Goal: Information Seeking & Learning: Check status

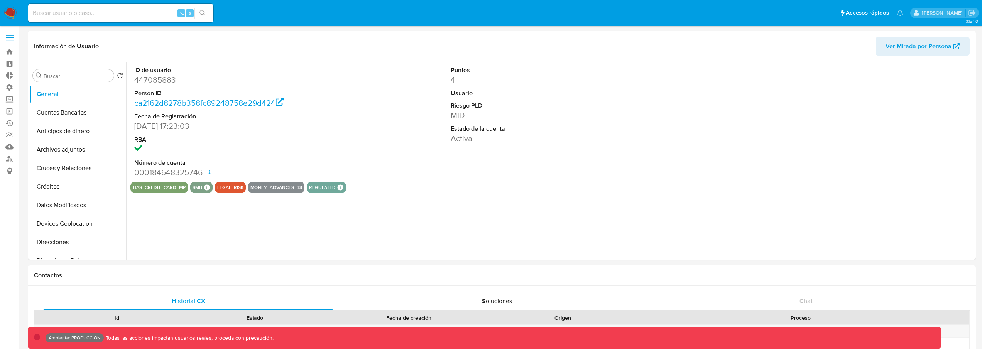
select select "10"
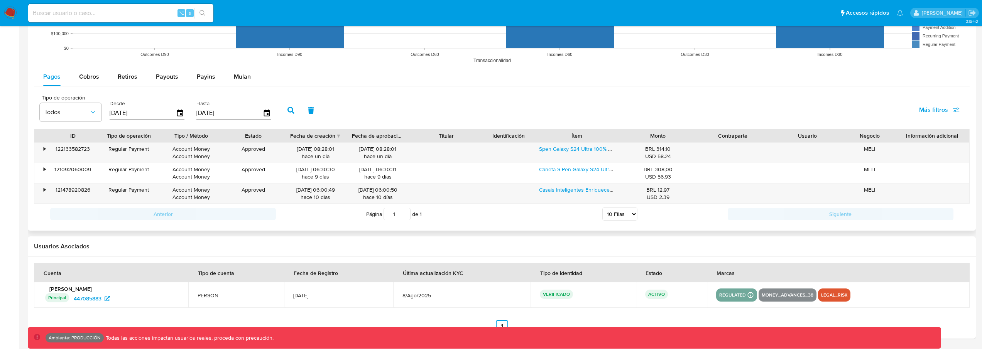
scroll to position [689, 0]
click at [154, 68] on button "Payouts" at bounding box center [167, 76] width 41 height 19
select select "10"
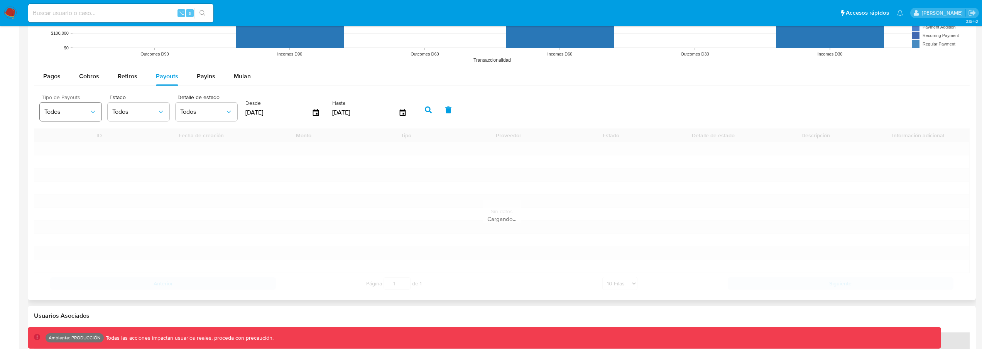
click at [87, 111] on span "Todos" at bounding box center [66, 112] width 45 height 8
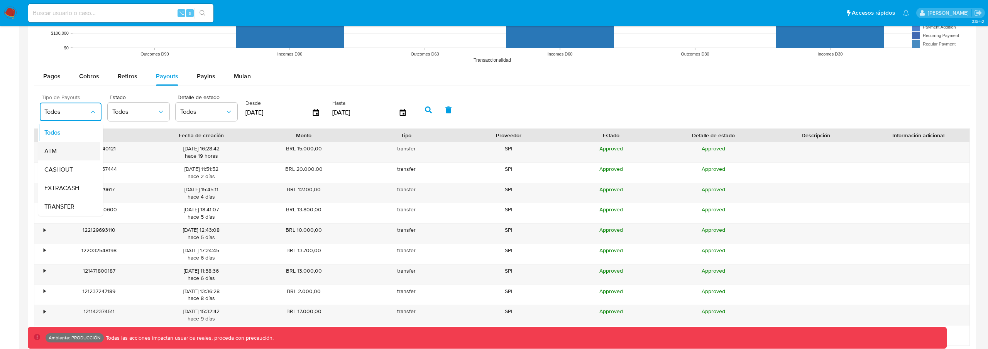
click at [70, 151] on div "ATM" at bounding box center [66, 151] width 45 height 19
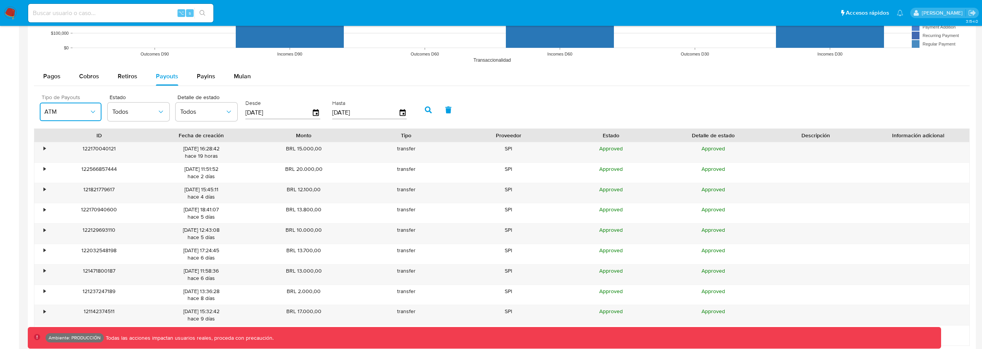
click at [73, 107] on button "ATM" at bounding box center [71, 112] width 62 height 19
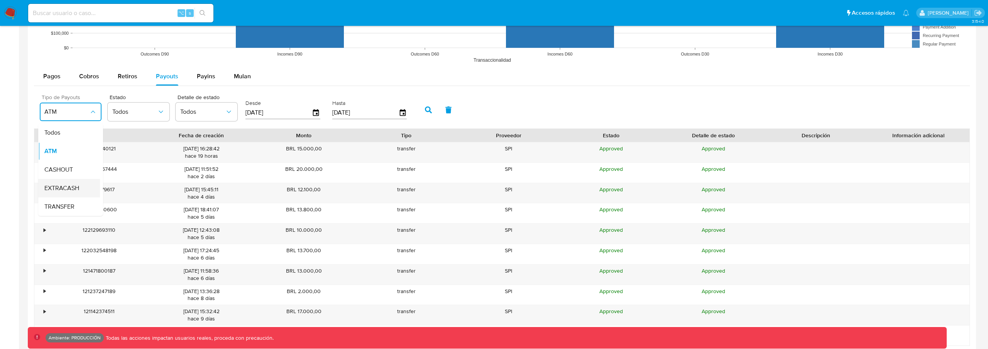
click at [76, 193] on div "EXTRACASH" at bounding box center [66, 188] width 45 height 19
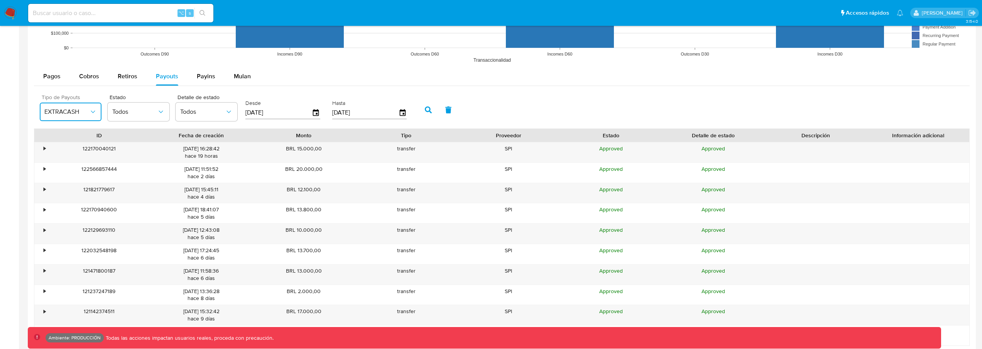
click at [80, 118] on button "EXTRACASH" at bounding box center [71, 112] width 62 height 19
click at [335, 95] on div "Hasta [DATE]" at bounding box center [369, 109] width 75 height 31
click at [94, 149] on div "122170040121" at bounding box center [99, 152] width 102 height 20
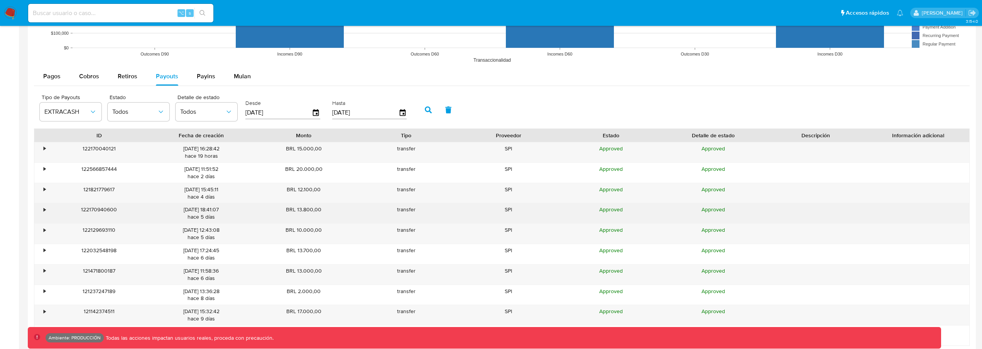
click at [100, 208] on div "122170940600" at bounding box center [99, 213] width 102 height 20
click at [99, 208] on div "122170940600" at bounding box center [99, 213] width 102 height 20
click at [44, 209] on div "•" at bounding box center [45, 209] width 2 height 7
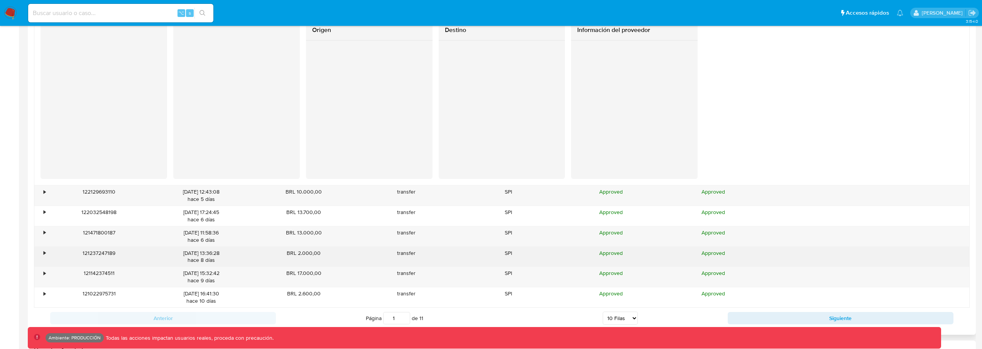
scroll to position [928, 0]
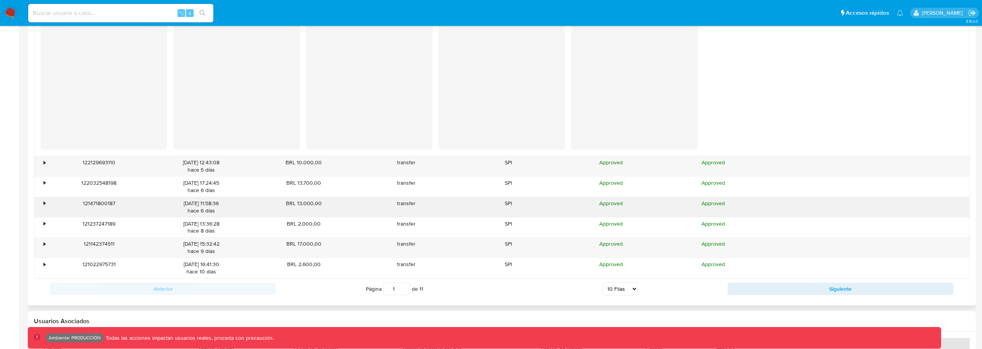
click at [36, 200] on div "•" at bounding box center [41, 207] width 14 height 20
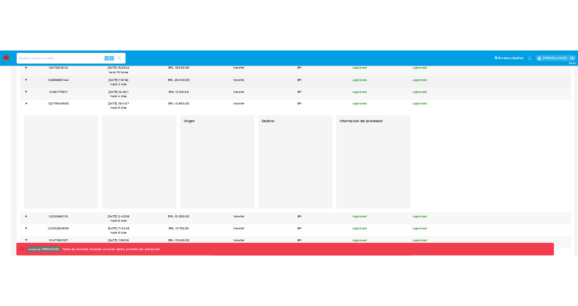
scroll to position [621, 0]
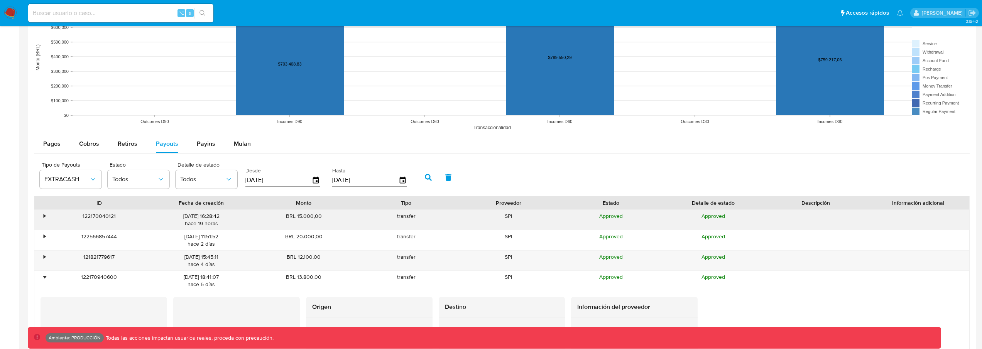
click at [47, 218] on div "• 122170040121 [DATE] 16:28:42 hace 19 horas BRL 15.000,00 transfer SPI Approve…" at bounding box center [501, 220] width 935 height 20
click at [35, 213] on div "•" at bounding box center [41, 220] width 14 height 20
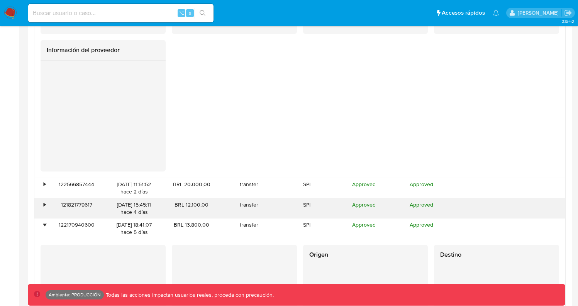
scroll to position [983, 0]
click at [45, 207] on div "•" at bounding box center [45, 204] width 2 height 7
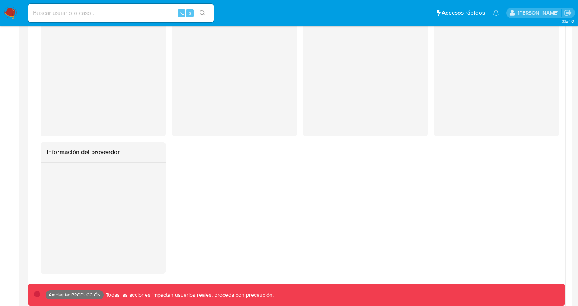
scroll to position [1235, 0]
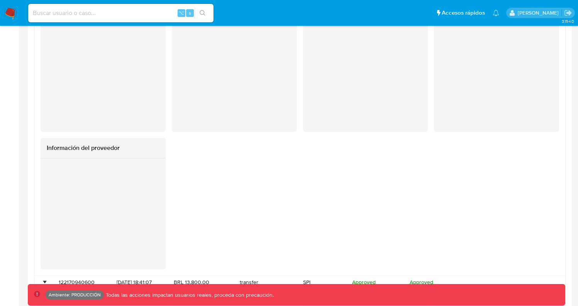
click at [90, 212] on div at bounding box center [103, 214] width 125 height 111
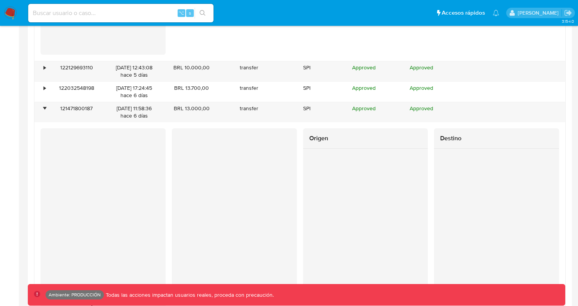
scroll to position [2071, 0]
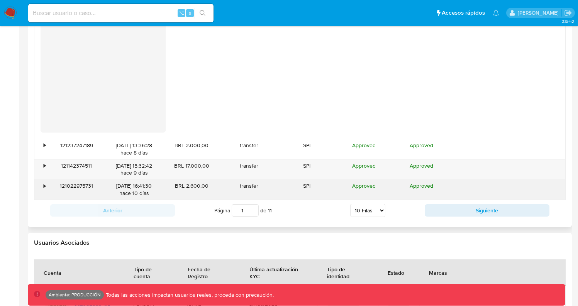
click at [41, 190] on div "•" at bounding box center [41, 190] width 14 height 20
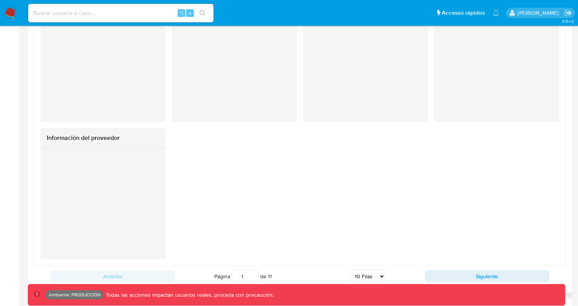
scroll to position [2336, 0]
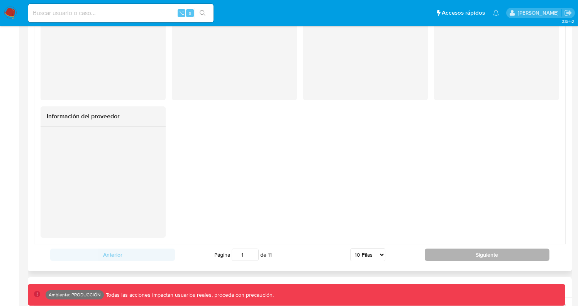
click at [482, 252] on button "Siguiente" at bounding box center [487, 255] width 125 height 12
type input "2"
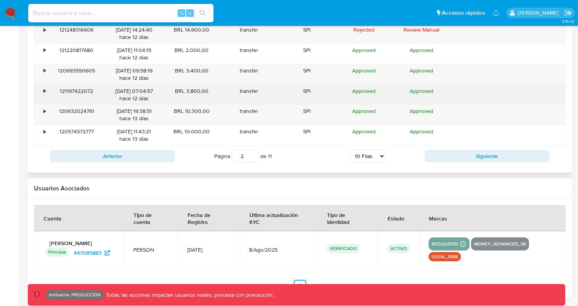
scroll to position [762, 0]
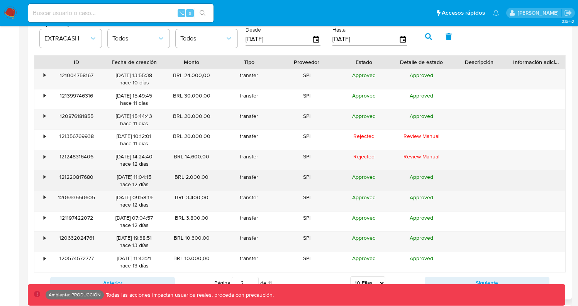
click at [42, 177] on div "•" at bounding box center [41, 181] width 14 height 20
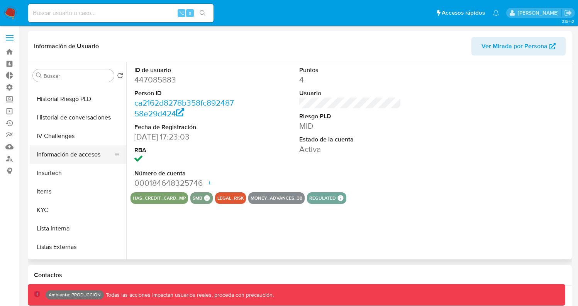
scroll to position [246, 0]
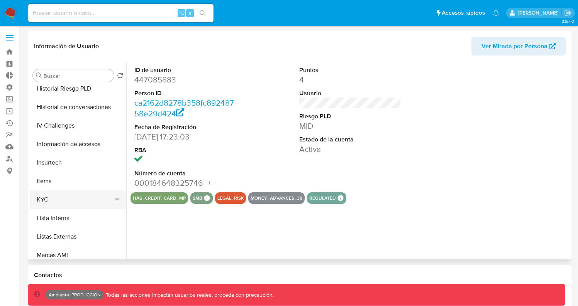
click at [59, 205] on button "KYC" at bounding box center [75, 200] width 90 height 19
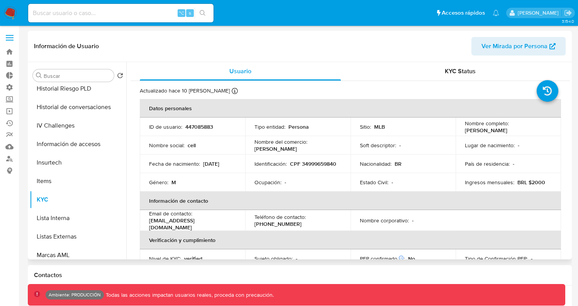
click at [379, 128] on p "MLB" at bounding box center [379, 127] width 11 height 7
click at [9, 50] on link "Bandeja" at bounding box center [46, 52] width 92 height 12
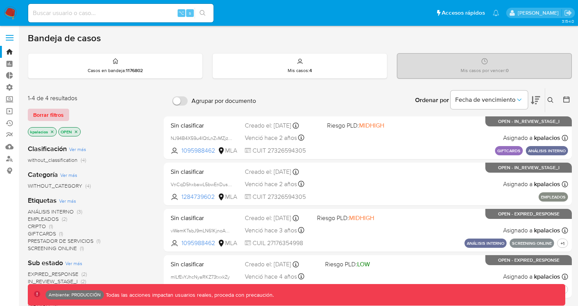
click at [59, 117] on span "Borrar filtros" at bounding box center [48, 115] width 30 height 11
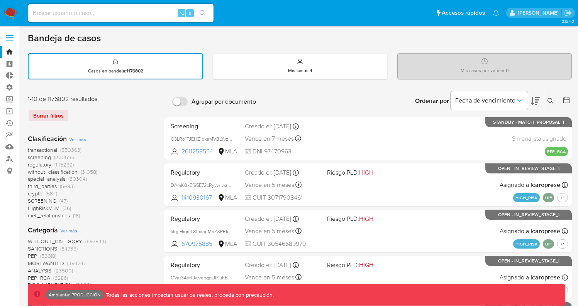
click at [71, 147] on span "(550363)" at bounding box center [70, 150] width 21 height 8
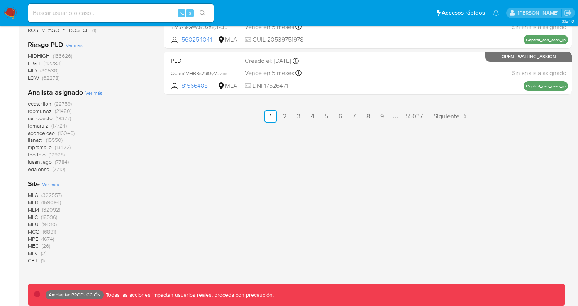
click at [51, 209] on span "(32092)" at bounding box center [51, 210] width 18 height 8
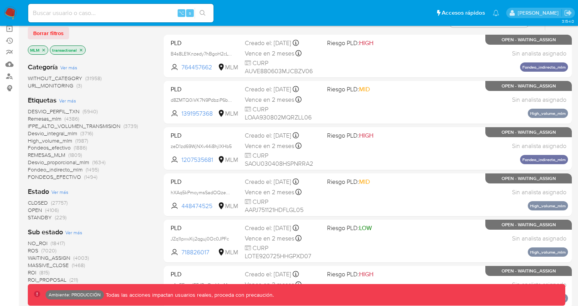
scroll to position [60, 0]
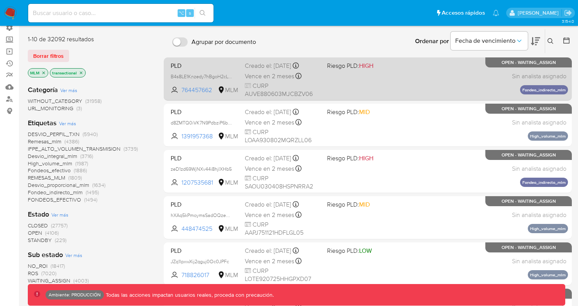
click at [358, 82] on div "PLD B4s8LE1Knzedy7hBgoH2cLWh 764457662 MLM Riesgo PLD: HIGH Creado el: 12/08/20…" at bounding box center [368, 78] width 400 height 39
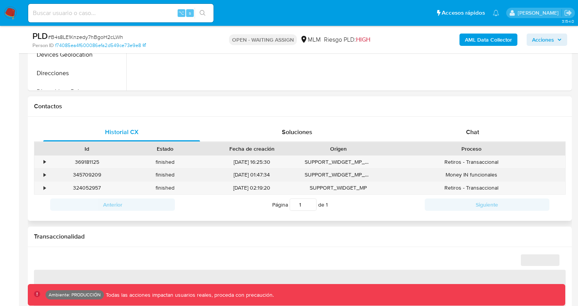
select select "10"
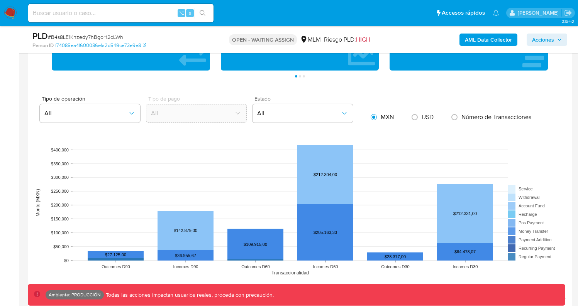
scroll to position [696, 0]
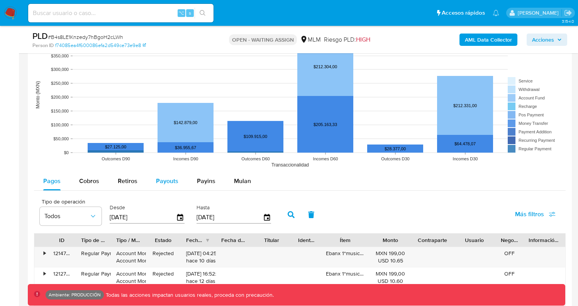
click at [163, 185] on span "Payouts" at bounding box center [167, 181] width 22 height 9
select select "10"
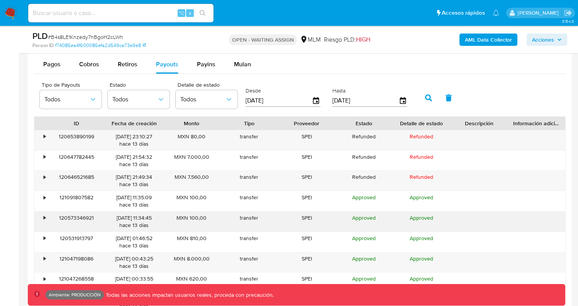
scroll to position [861, 0]
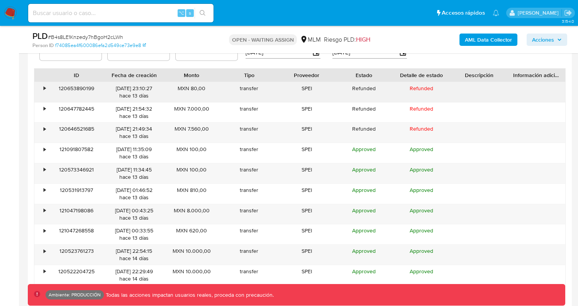
click at [84, 90] on div "120653890199" at bounding box center [77, 92] width 58 height 20
click at [44, 87] on div "•" at bounding box center [45, 88] width 2 height 7
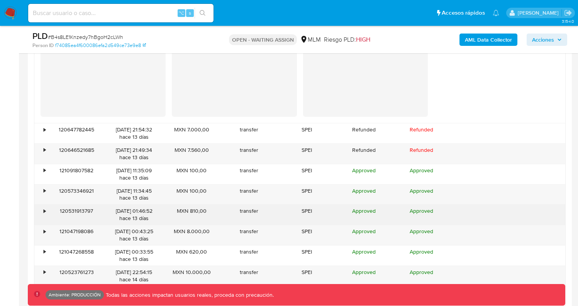
scroll to position [1030, 0]
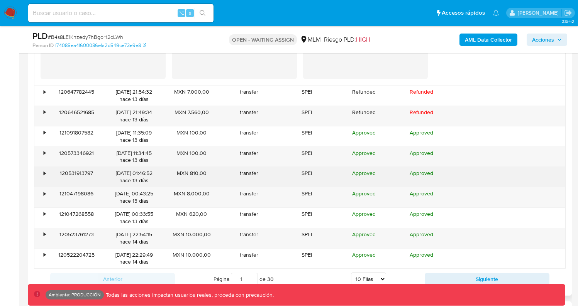
click at [40, 173] on div "•" at bounding box center [41, 177] width 14 height 20
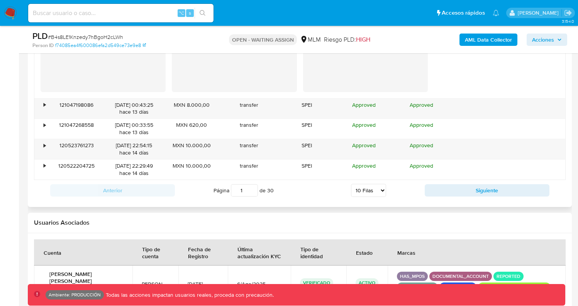
scroll to position [1272, 0]
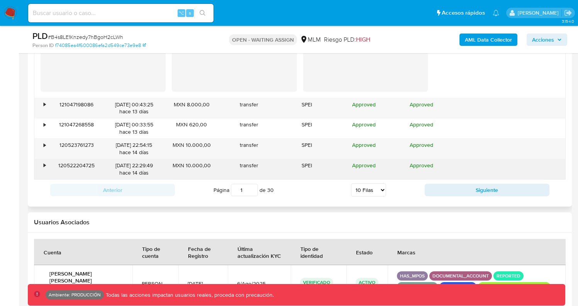
click at [44, 166] on div "•" at bounding box center [45, 165] width 2 height 7
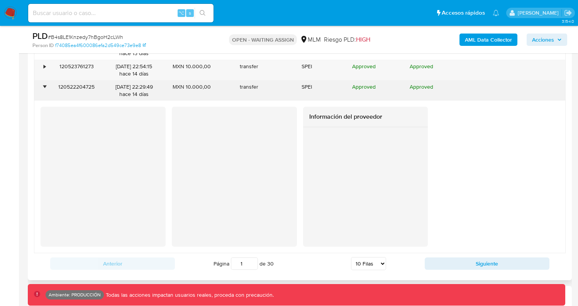
scroll to position [1371, 0]
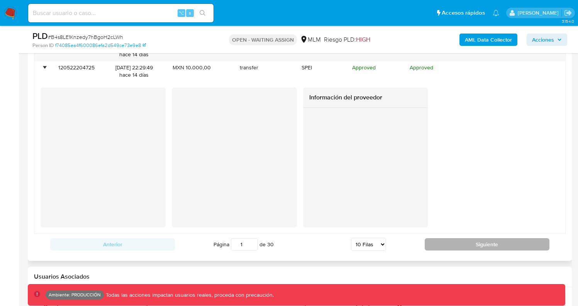
click at [484, 249] on button "Siguiente" at bounding box center [487, 245] width 125 height 12
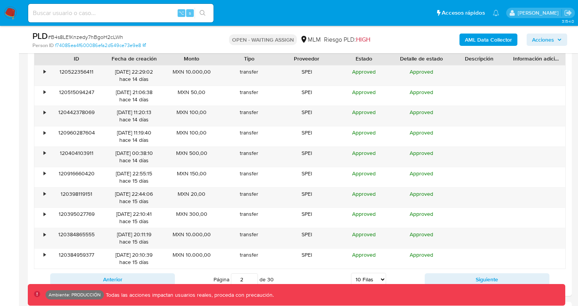
scroll to position [979, 0]
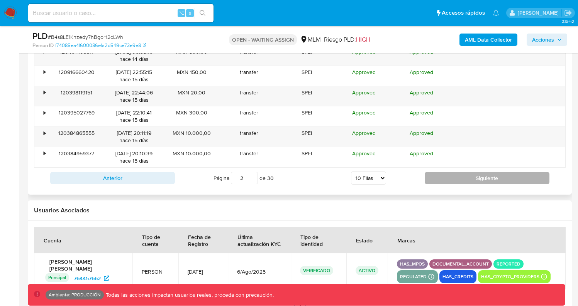
click at [483, 181] on button "Siguiente" at bounding box center [487, 178] width 125 height 12
type input "3"
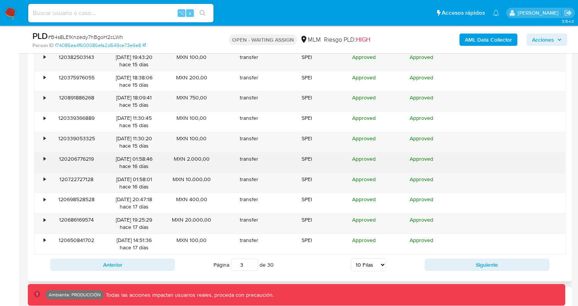
scroll to position [845, 0]
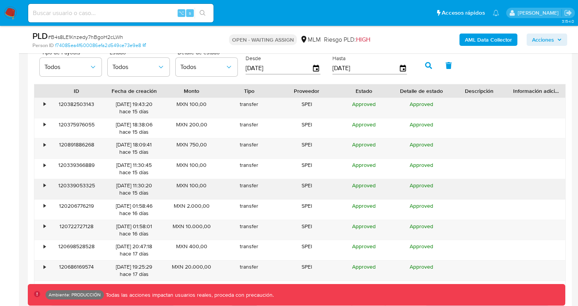
click at [44, 190] on div "•" at bounding box center [41, 189] width 14 height 20
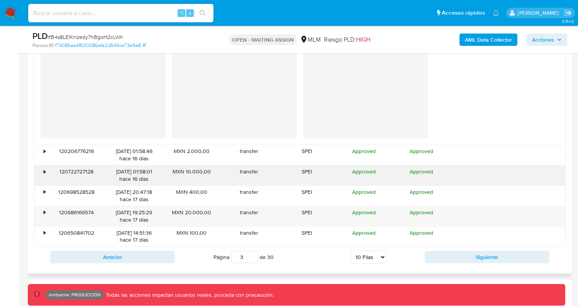
scroll to position [1090, 0]
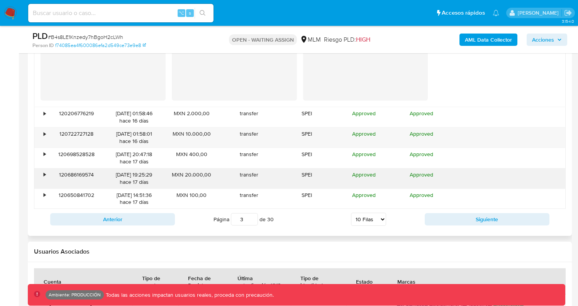
click at [41, 176] on div "•" at bounding box center [41, 179] width 14 height 20
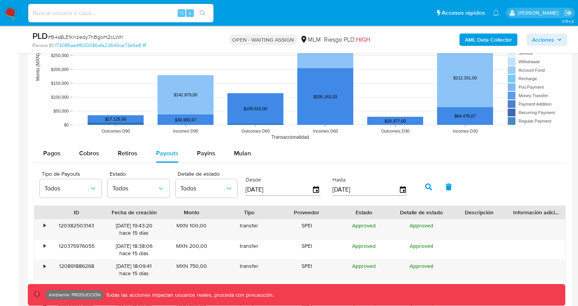
scroll to position [744, 0]
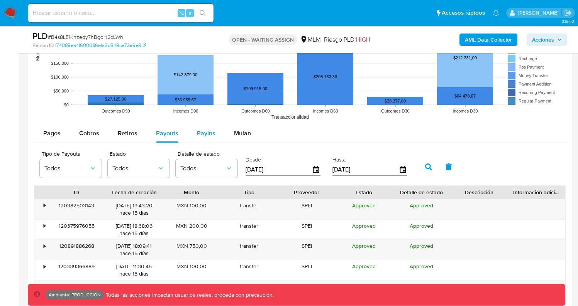
click at [212, 135] on span "Payins" at bounding box center [206, 133] width 19 height 9
select select "10"
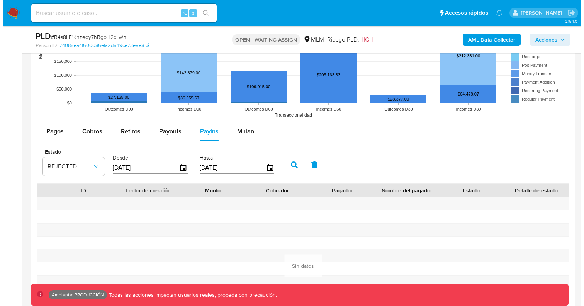
scroll to position [755, 0]
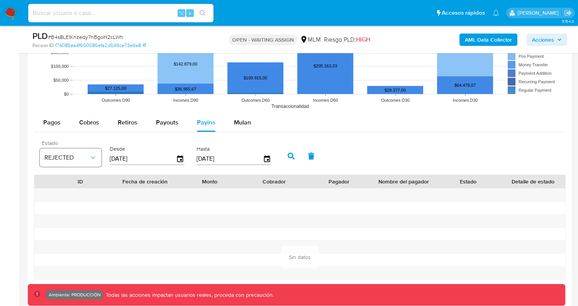
click at [76, 161] on span "REJECTED" at bounding box center [66, 158] width 45 height 8
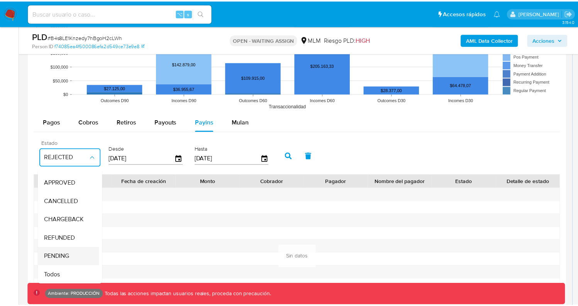
scroll to position [57, 0]
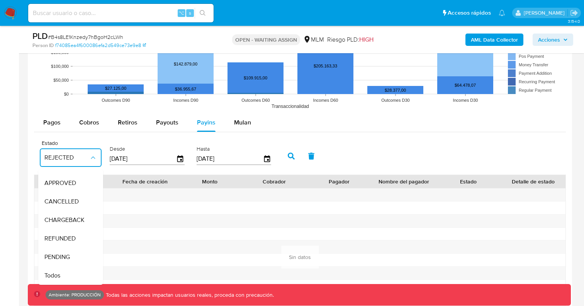
click at [65, 268] on div "Todos" at bounding box center [66, 276] width 45 height 19
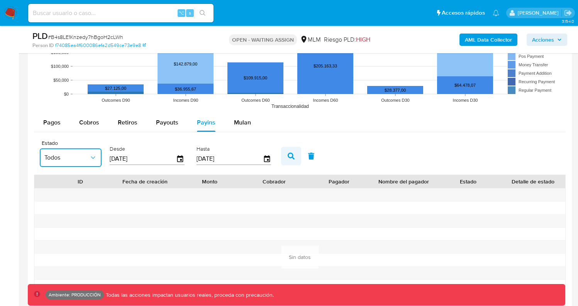
click at [288, 155] on icon "button" at bounding box center [291, 156] width 7 height 7
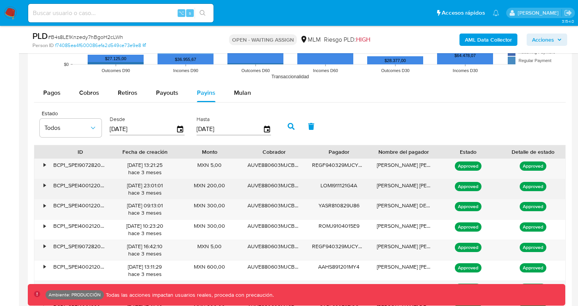
scroll to position [802, 0]
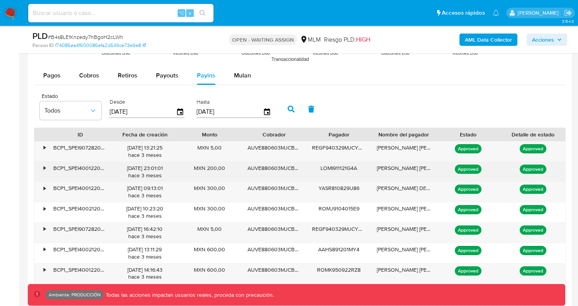
click at [41, 172] on div "•" at bounding box center [41, 172] width 14 height 20
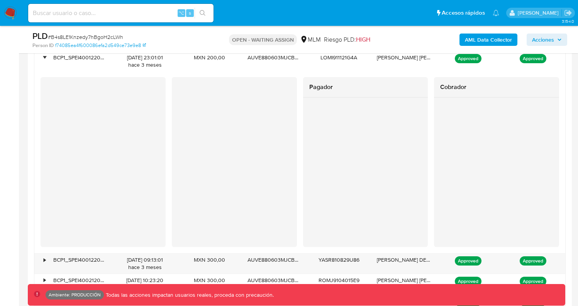
scroll to position [914, 0]
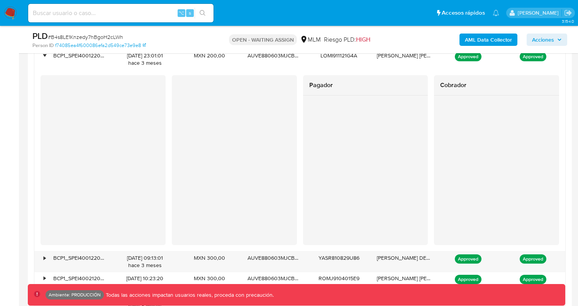
click at [445, 85] on h2 "Cobrador" at bounding box center [496, 85] width 113 height 8
drag, startPoint x: 442, startPoint y: 87, endPoint x: 462, endPoint y: 88, distance: 20.1
click at [462, 88] on h2 "Cobrador" at bounding box center [496, 85] width 113 height 8
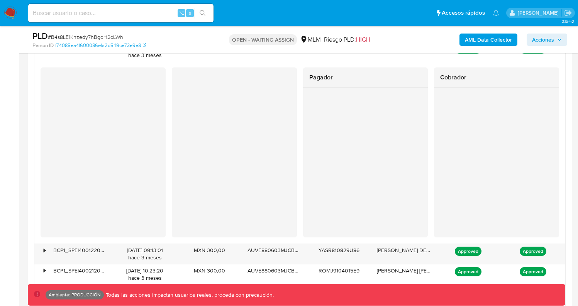
scroll to position [925, 0]
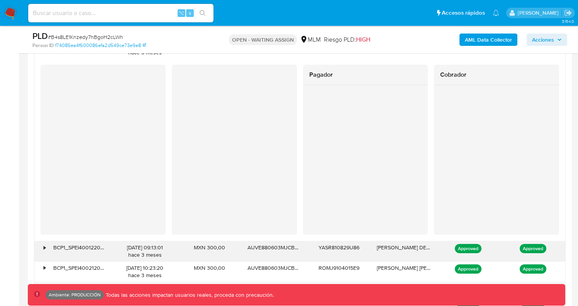
click at [40, 250] on div "•" at bounding box center [41, 252] width 14 height 20
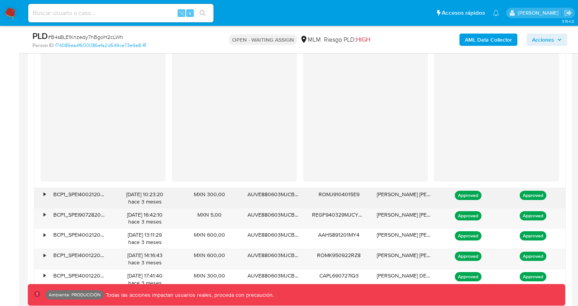
scroll to position [1184, 0]
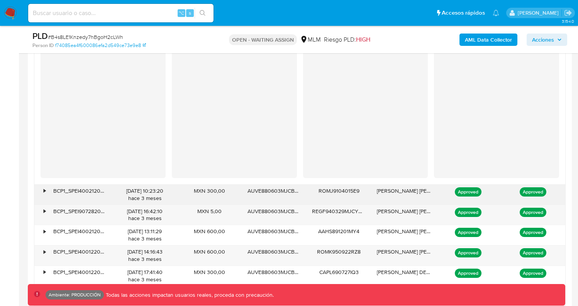
click at [44, 191] on div "•" at bounding box center [45, 191] width 2 height 7
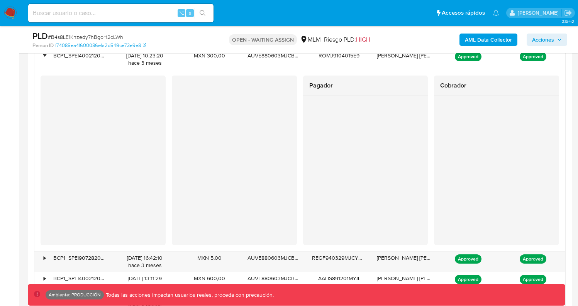
scroll to position [1317, 0]
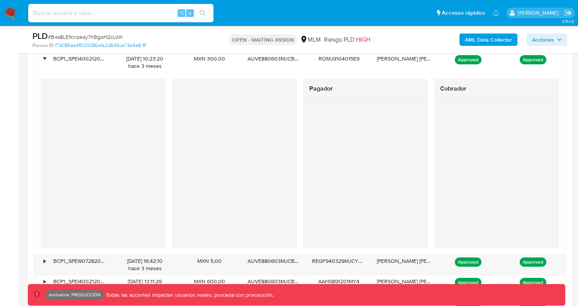
click at [467, 106] on div "Cobrador" at bounding box center [496, 164] width 125 height 170
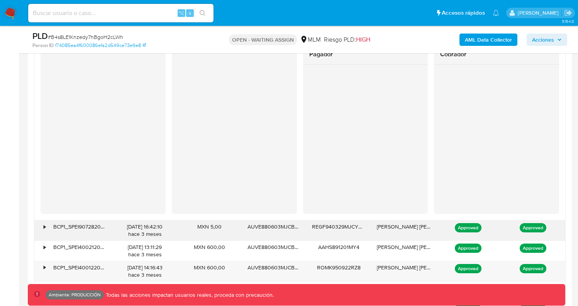
scroll to position [1352, 0]
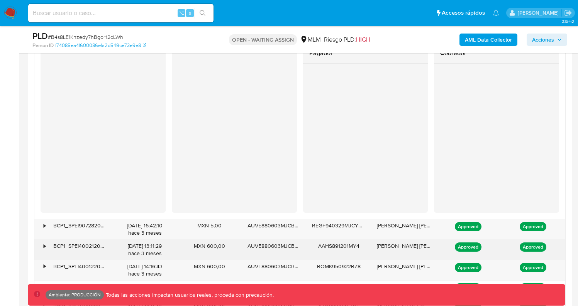
click at [45, 249] on div "•" at bounding box center [45, 246] width 2 height 7
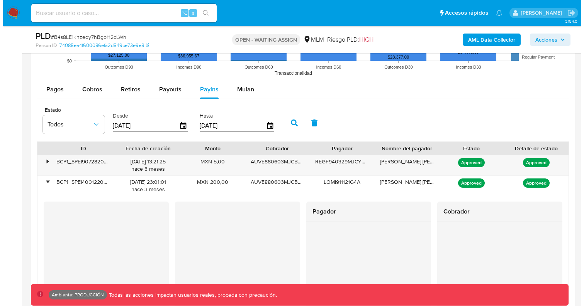
scroll to position [787, 0]
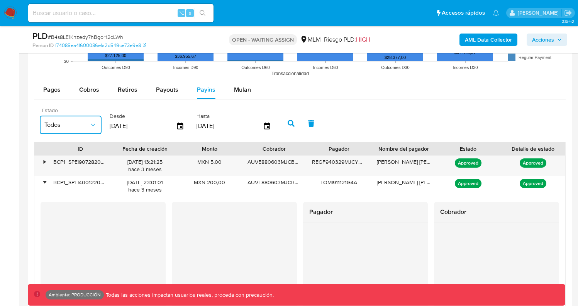
click at [82, 130] on button "Todos" at bounding box center [71, 125] width 62 height 19
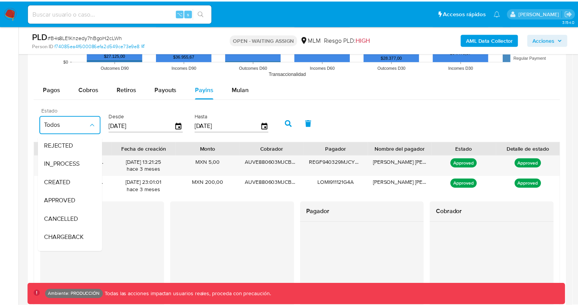
scroll to position [57, 0]
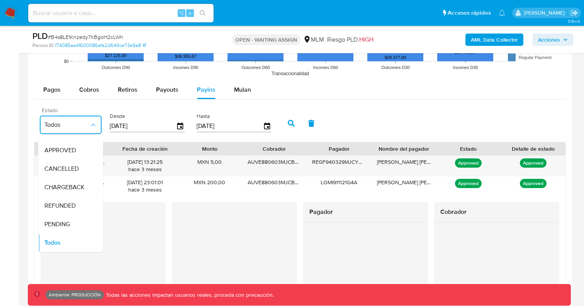
click at [82, 130] on button "Todos" at bounding box center [71, 125] width 62 height 19
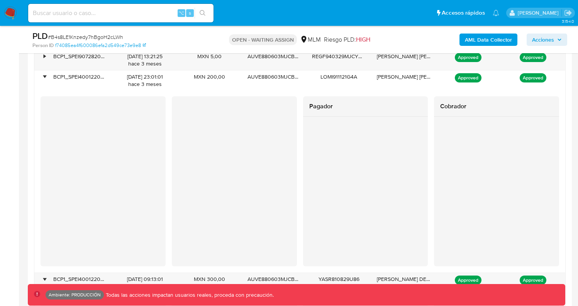
scroll to position [892, 0]
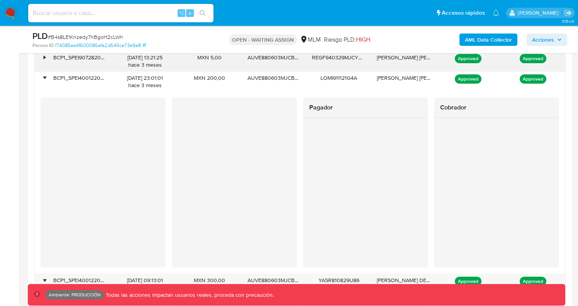
click at [46, 60] on div "•" at bounding box center [41, 61] width 14 height 20
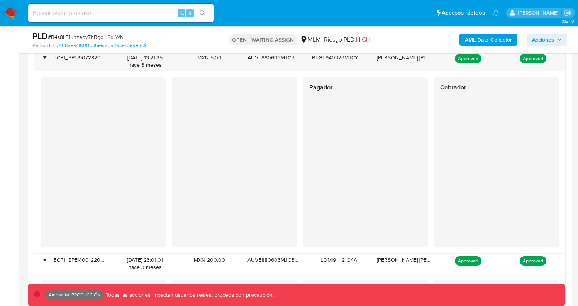
click at [439, 167] on div at bounding box center [496, 173] width 125 height 150
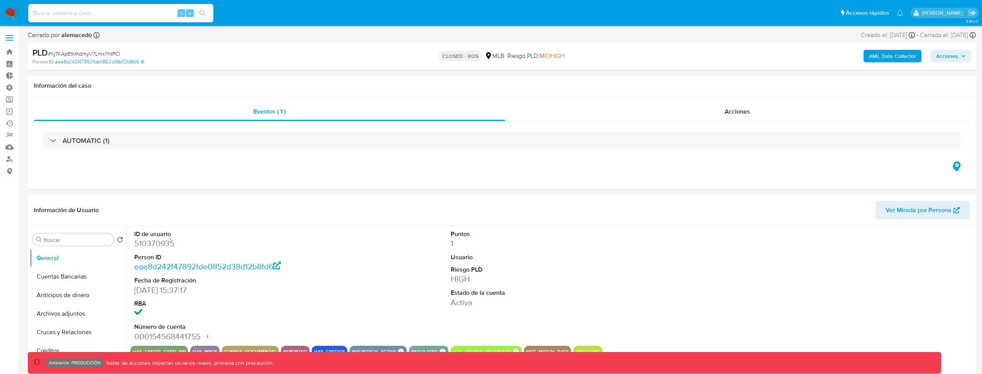
select select "10"
